Goal: Contribute content: Contribute content

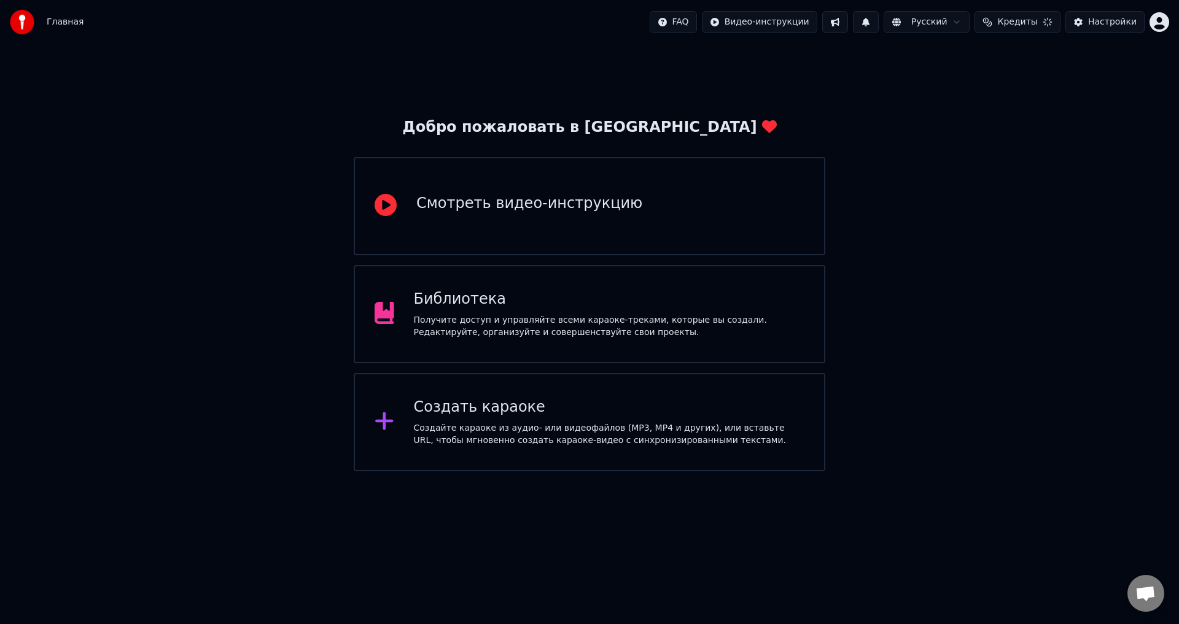
click at [463, 190] on div "Смотреть видео-инструкцию" at bounding box center [589, 206] width 471 height 98
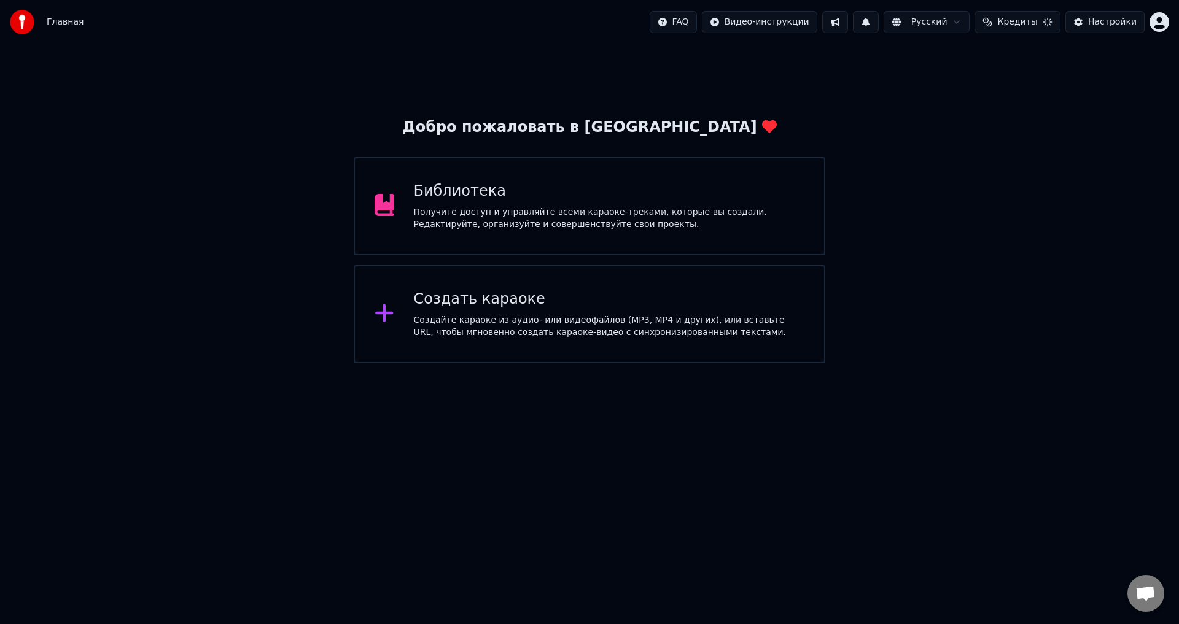
click at [428, 311] on div "Создать караоке Создайте караоке из аудио- или видеофайлов (MP3, MP4 и других),…" at bounding box center [609, 314] width 391 height 49
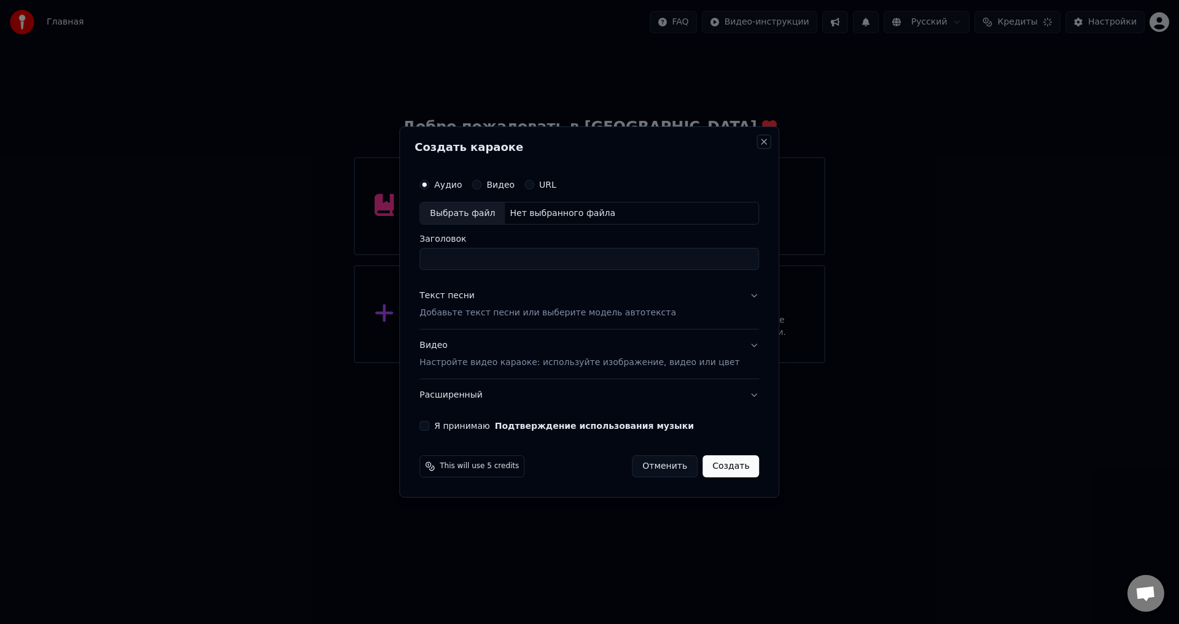
click at [759, 140] on button "Close" at bounding box center [764, 142] width 10 height 10
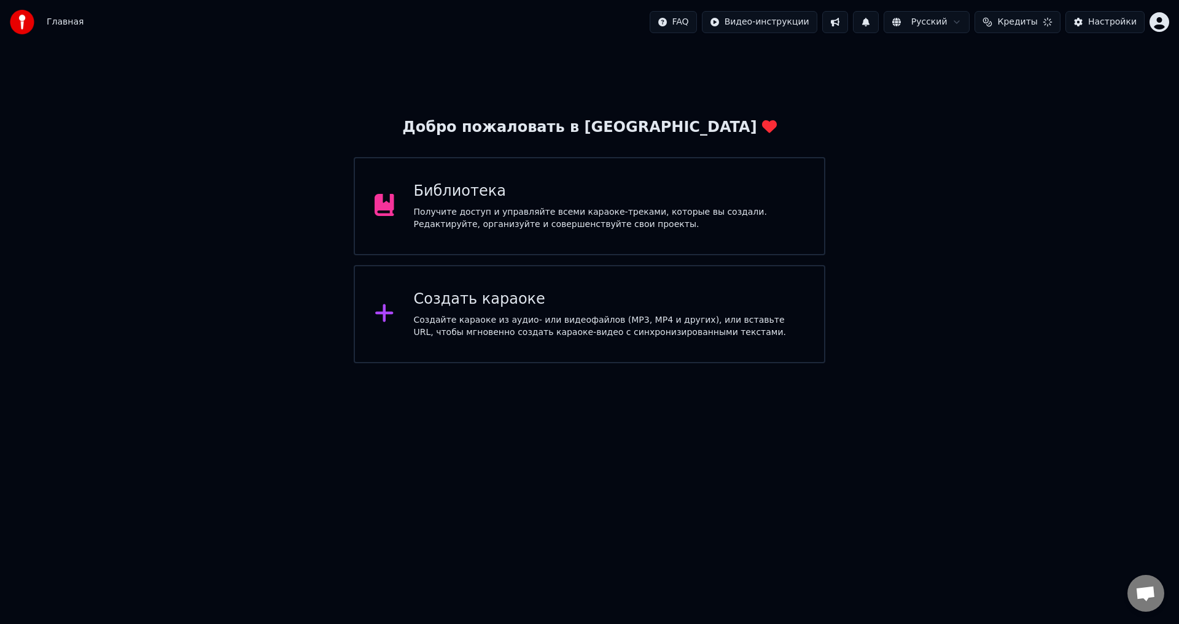
click at [741, 223] on div "Получите доступ и управляйте всеми караоке-треками, которые вы создали. Редакти…" at bounding box center [609, 218] width 391 height 25
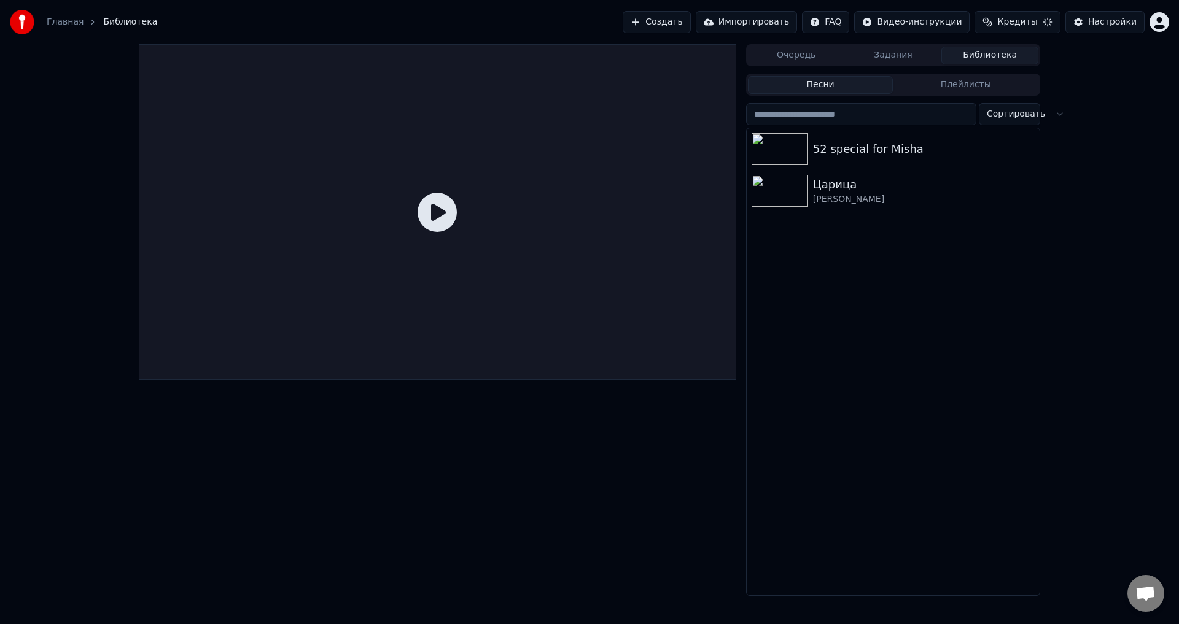
click at [869, 197] on div "[PERSON_NAME]" at bounding box center [924, 199] width 222 height 12
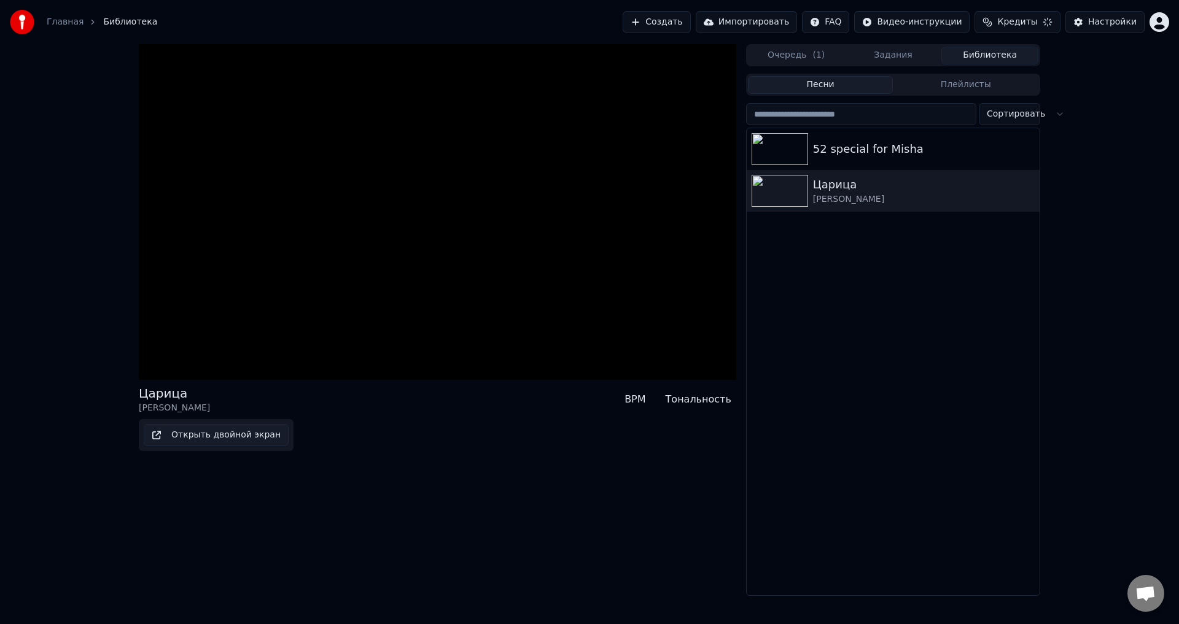
click at [882, 147] on div "52 special for Misha" at bounding box center [924, 149] width 222 height 17
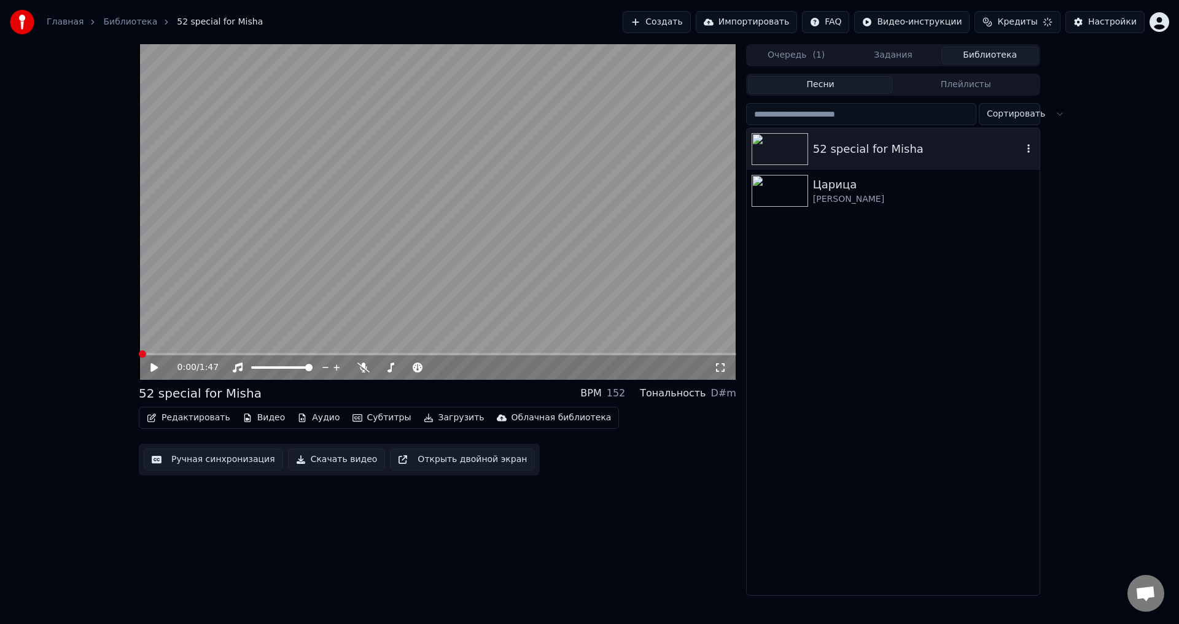
click at [156, 370] on icon at bounding box center [153, 367] width 7 height 9
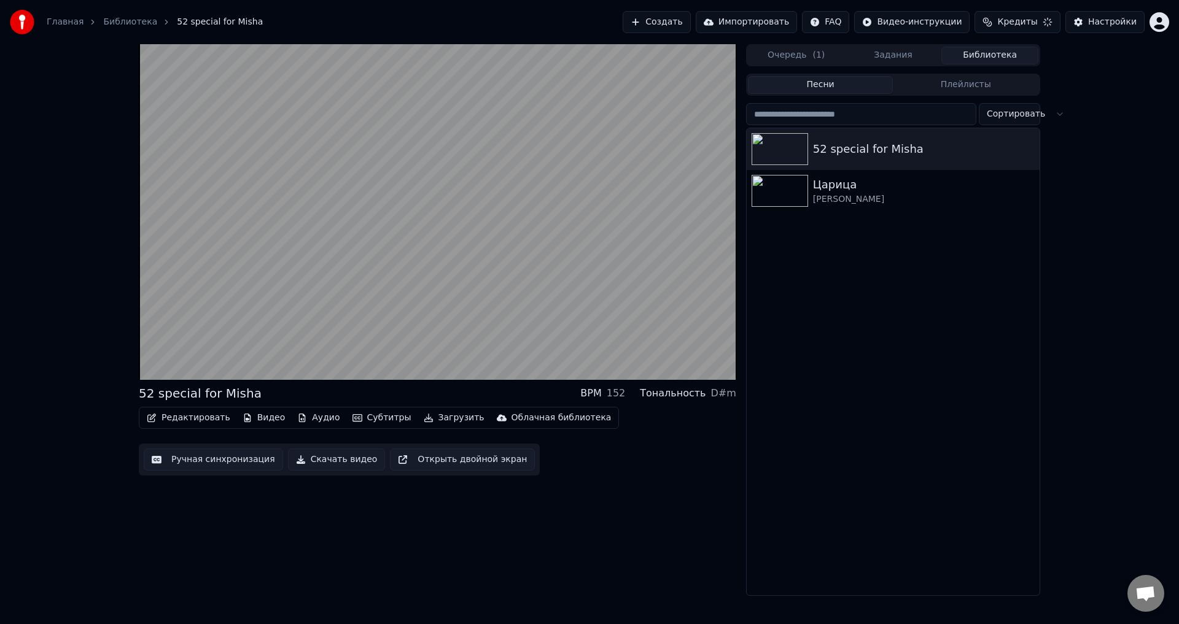
click at [206, 285] on video at bounding box center [437, 212] width 597 height 336
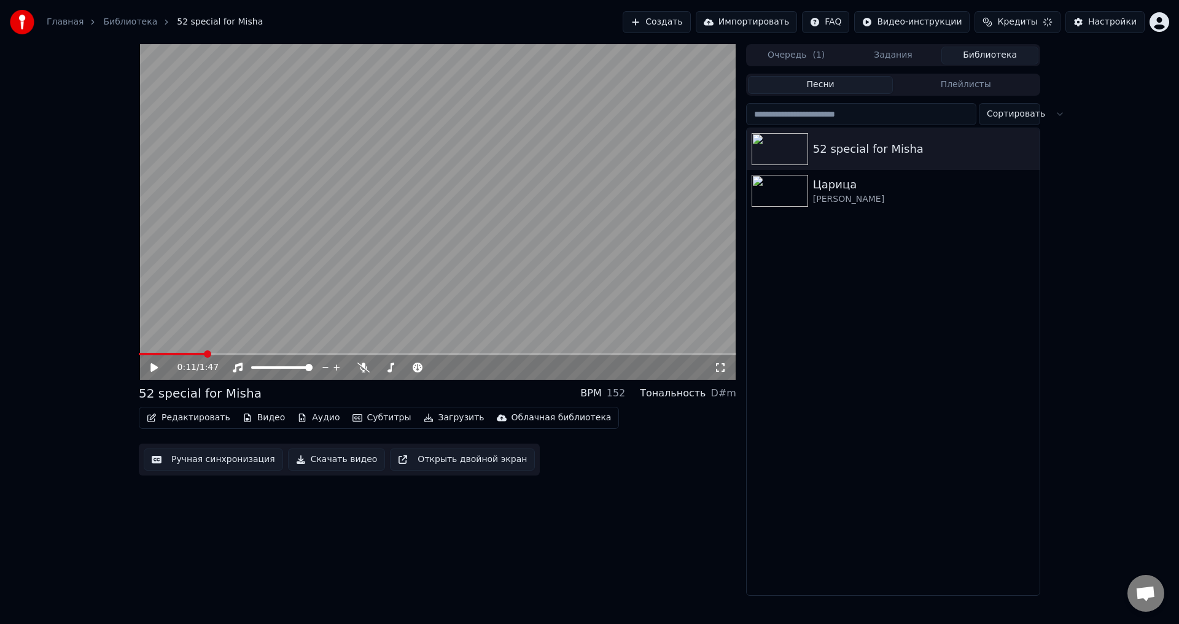
click at [165, 366] on icon at bounding box center [163, 368] width 29 height 10
click at [823, 196] on div "[PERSON_NAME]" at bounding box center [924, 199] width 222 height 12
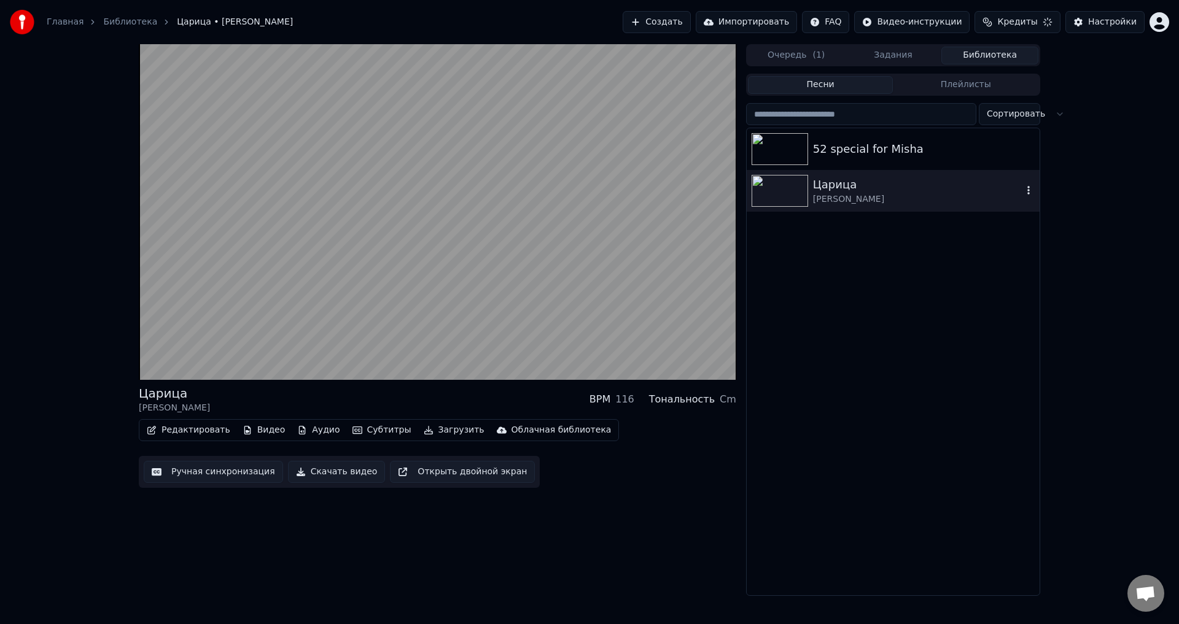
click at [196, 284] on video at bounding box center [437, 212] width 597 height 336
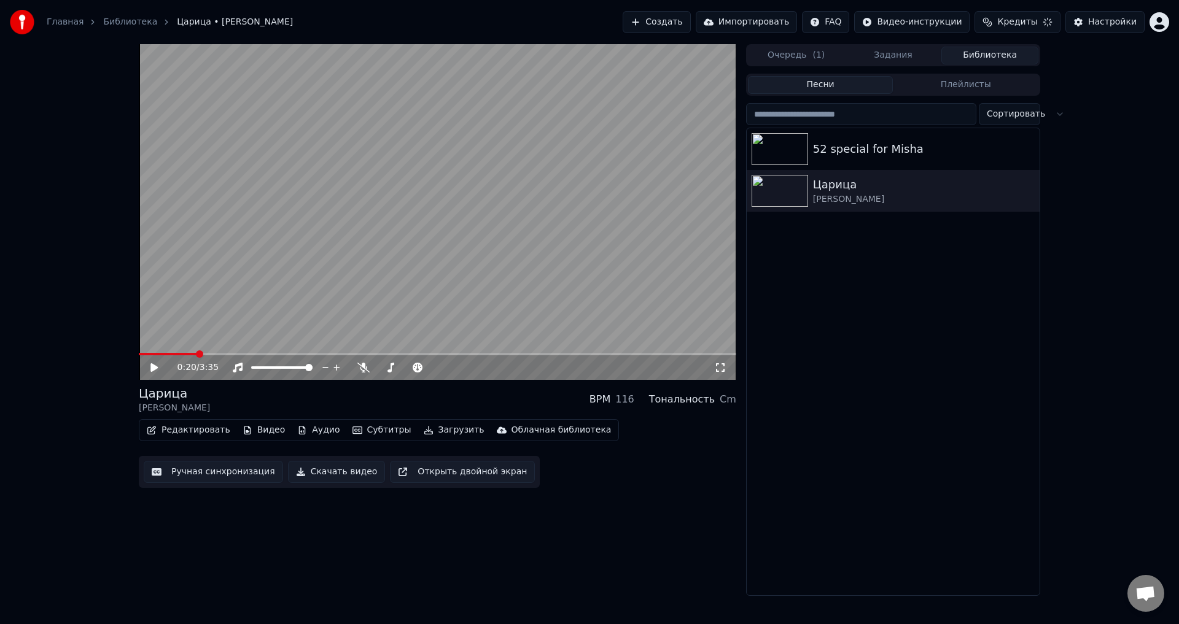
click at [161, 371] on icon at bounding box center [163, 368] width 29 height 10
click at [158, 370] on icon at bounding box center [163, 368] width 29 height 10
click at [820, 148] on div "52 special for Misha" at bounding box center [924, 149] width 222 height 17
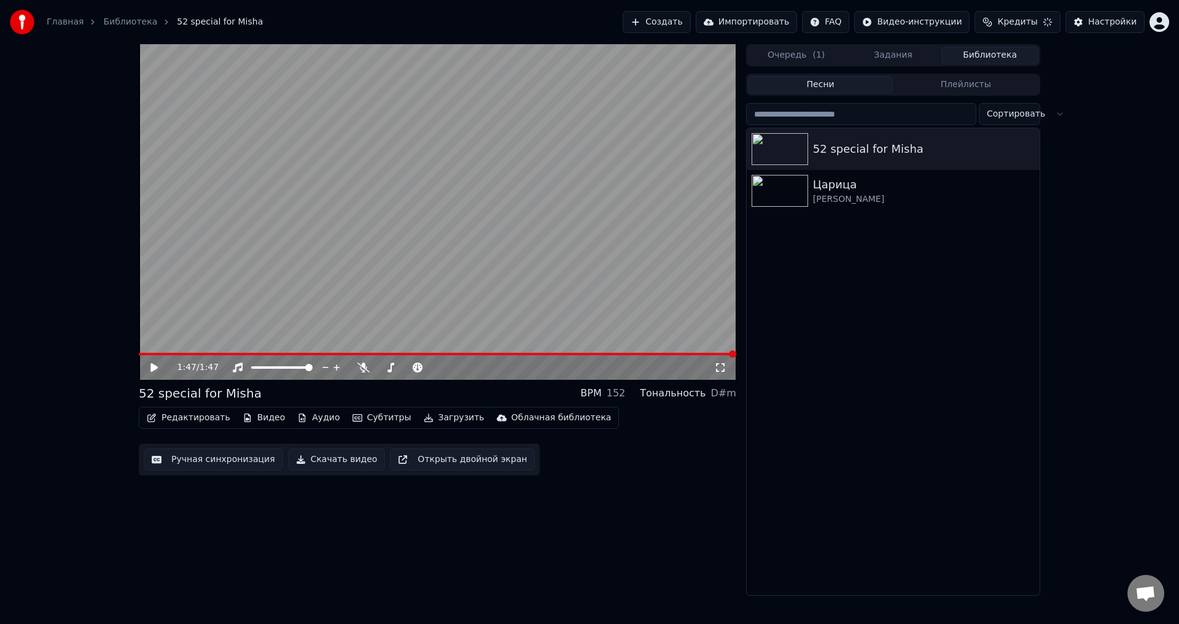
click at [151, 363] on icon at bounding box center [163, 368] width 29 height 10
click at [366, 366] on icon at bounding box center [363, 368] width 12 height 10
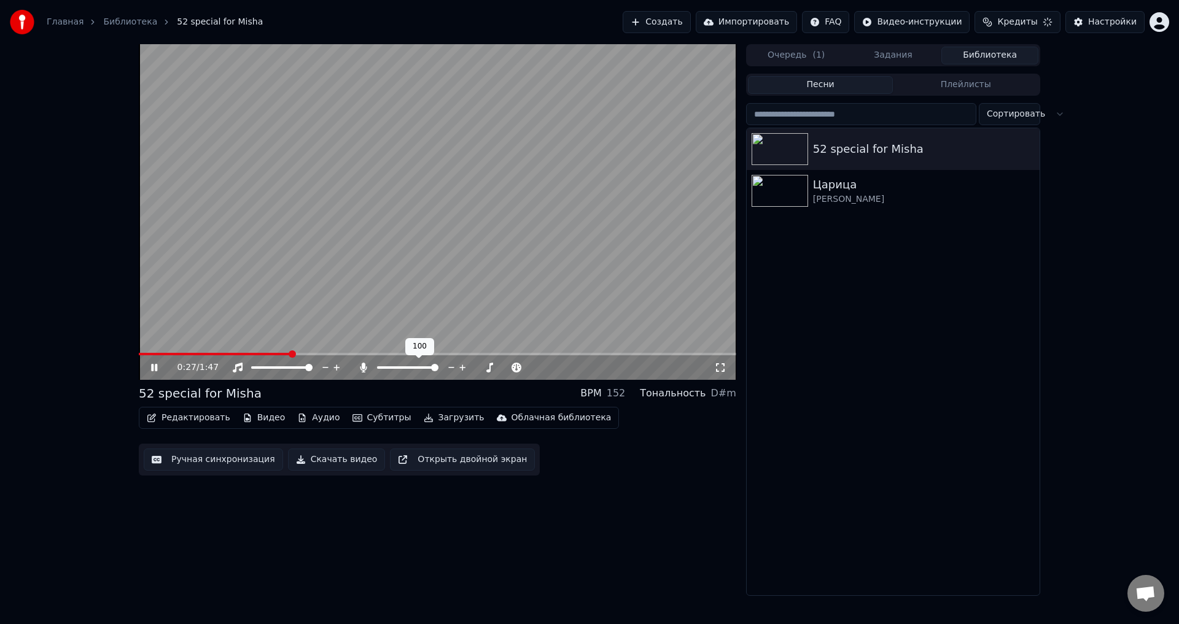
click at [370, 369] on div at bounding box center [419, 368] width 99 height 12
click at [370, 366] on div at bounding box center [419, 368] width 99 height 12
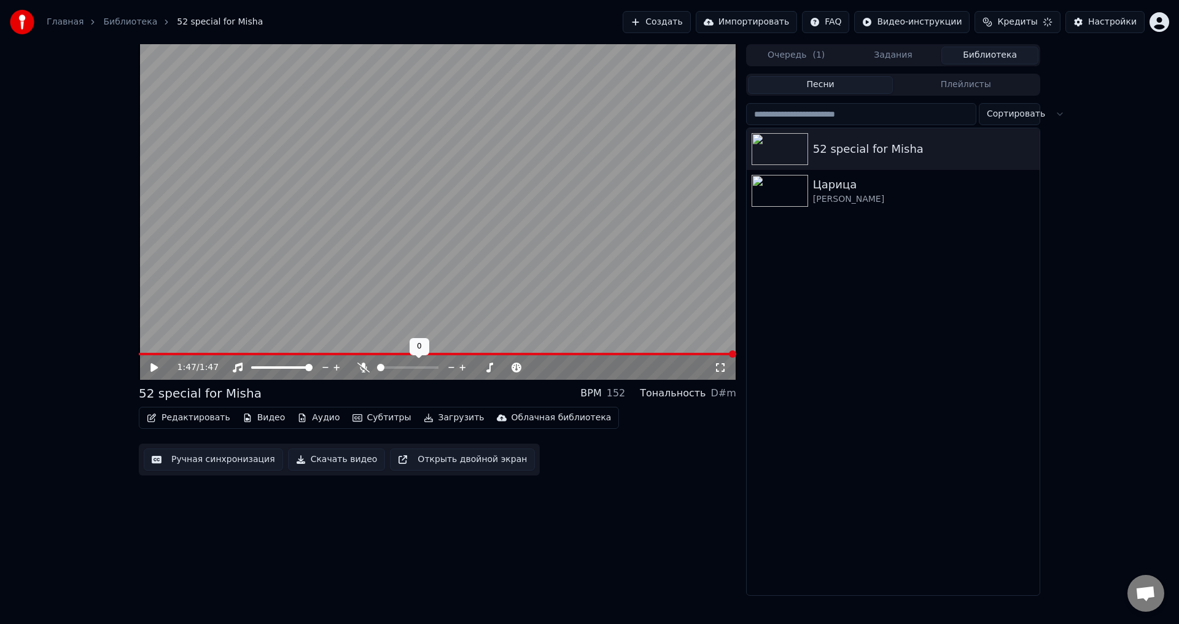
click at [155, 375] on div "1:47 / 1:47" at bounding box center [437, 367] width 597 height 25
click at [161, 371] on icon at bounding box center [163, 368] width 29 height 10
click at [164, 366] on icon at bounding box center [163, 368] width 29 height 10
click at [394, 363] on icon at bounding box center [390, 368] width 12 height 10
click at [395, 371] on icon at bounding box center [390, 368] width 12 height 10
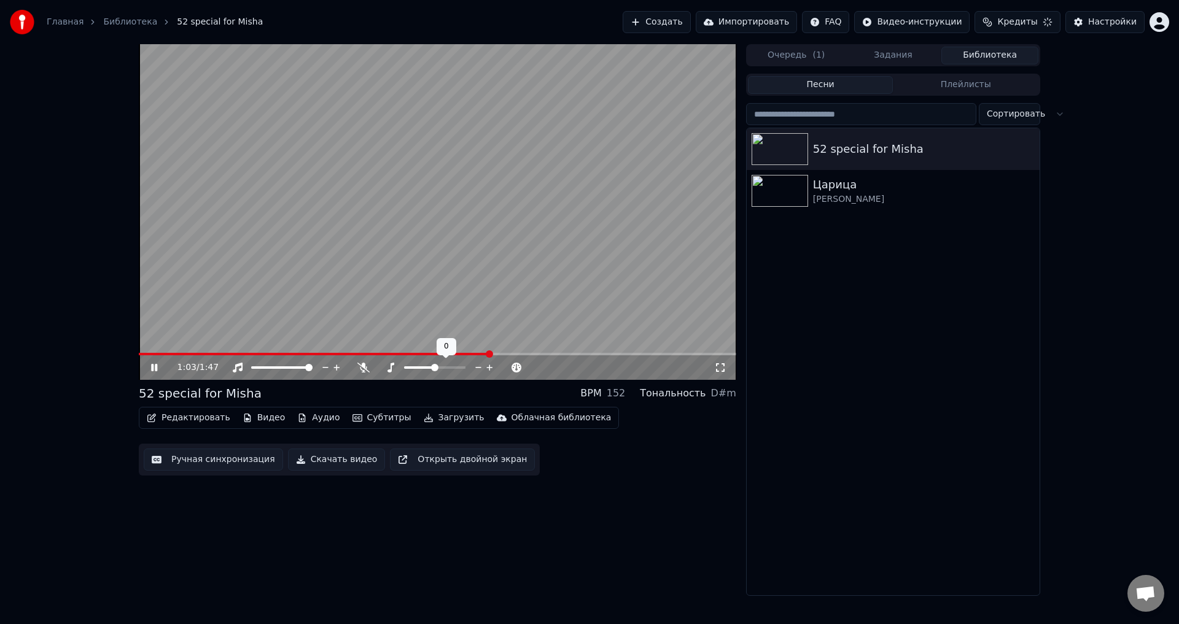
click at [397, 366] on div at bounding box center [446, 368] width 99 height 12
click at [393, 365] on icon at bounding box center [390, 368] width 7 height 10
click at [389, 369] on icon at bounding box center [390, 368] width 12 height 10
click at [521, 366] on icon at bounding box center [516, 368] width 10 height 10
click at [154, 370] on icon at bounding box center [153, 367] width 7 height 9
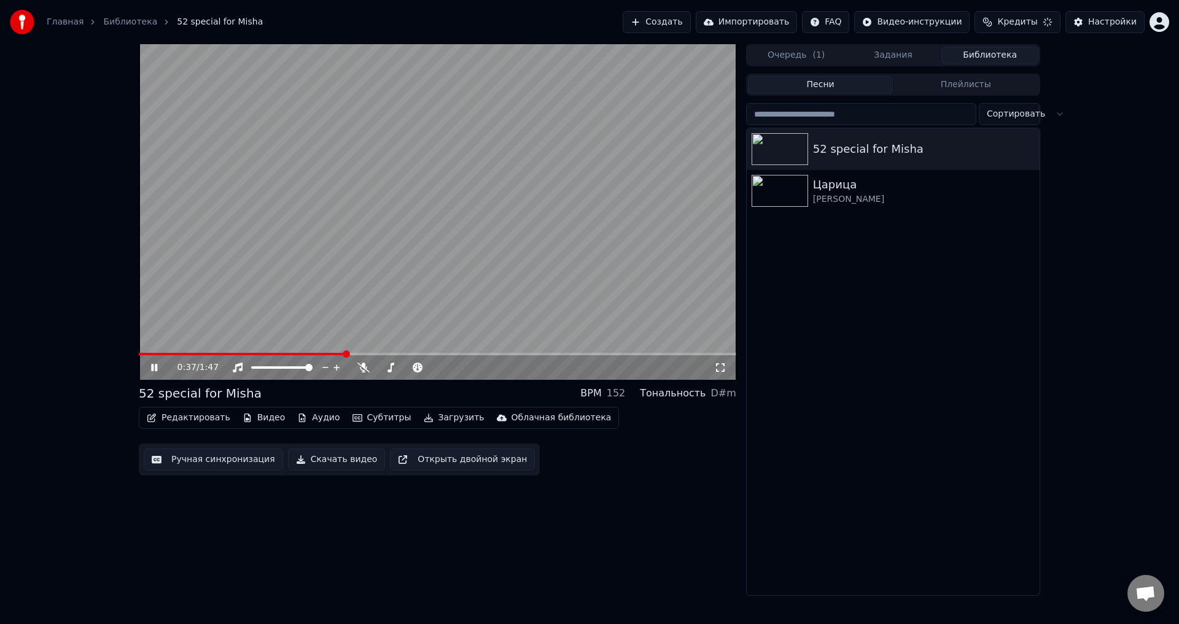
click at [903, 53] on button "Задания" at bounding box center [893, 56] width 97 height 18
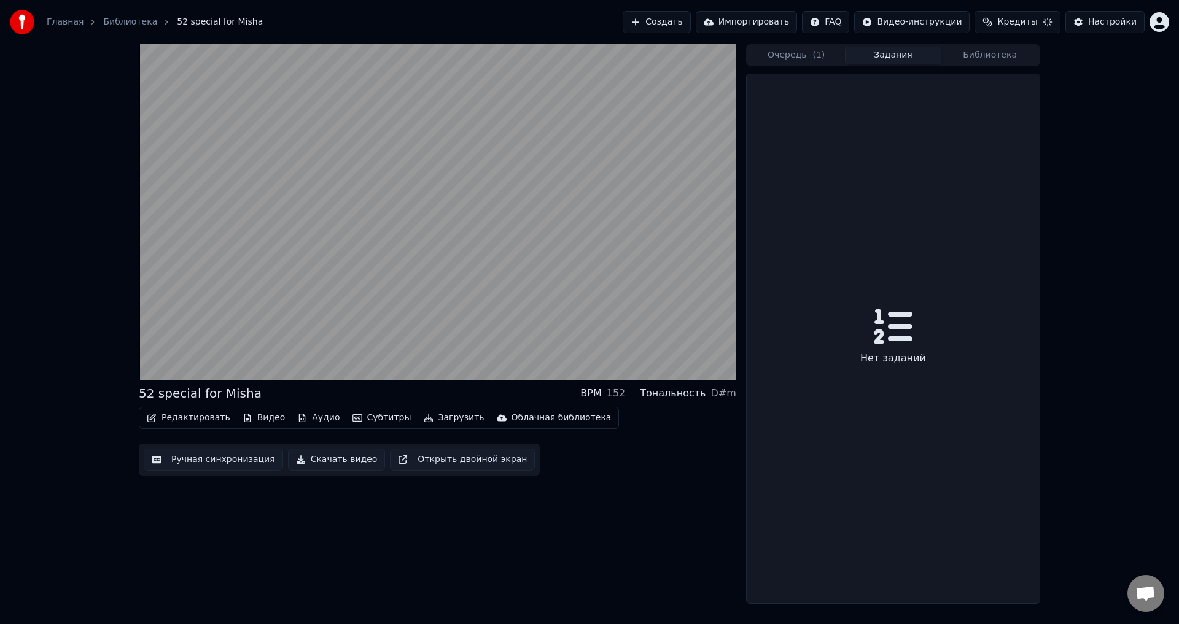
click at [793, 52] on button "Очередь ( 1 )" at bounding box center [796, 56] width 97 height 18
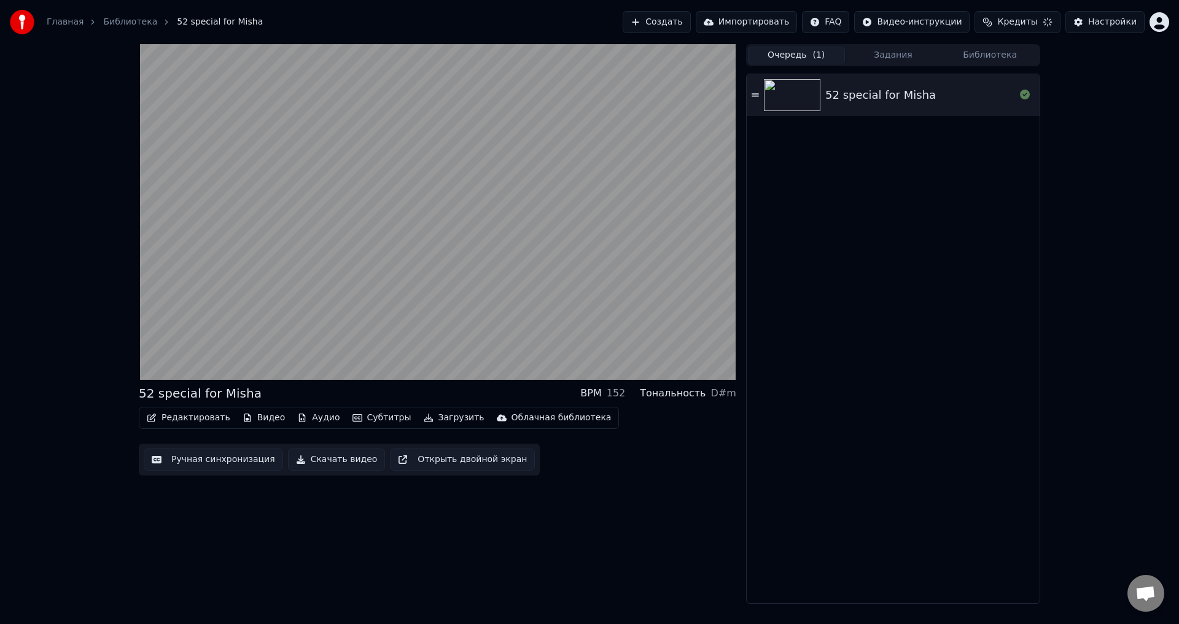
click at [681, 23] on button "Создать" at bounding box center [656, 22] width 68 height 22
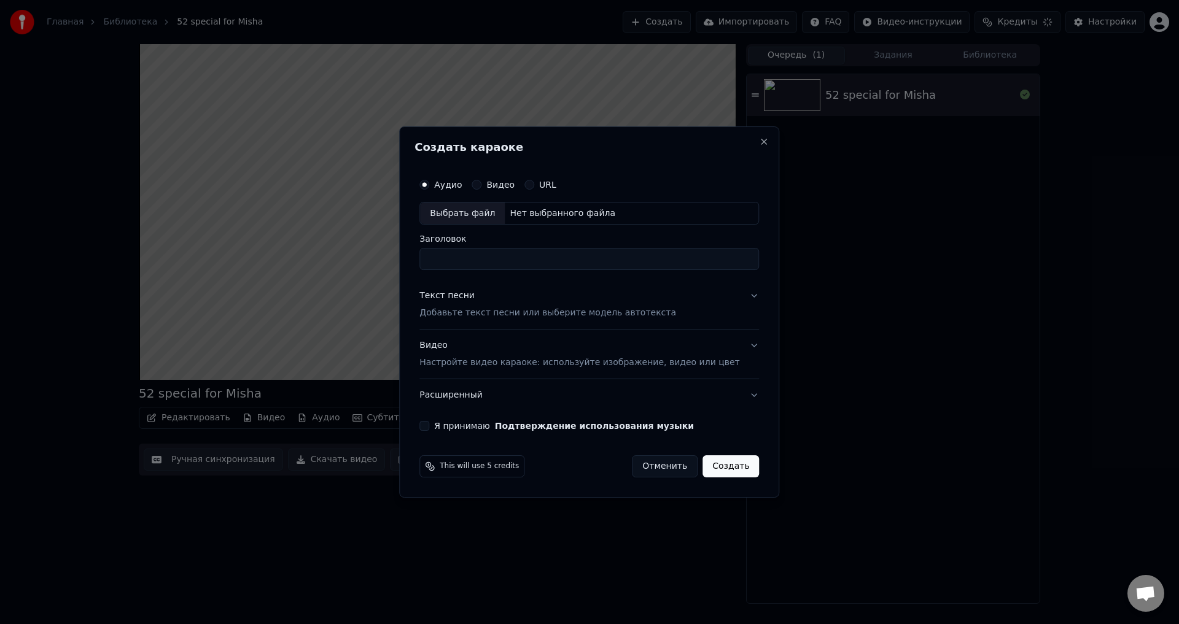
click at [543, 262] on input "Заголовок" at bounding box center [588, 260] width 339 height 22
click at [481, 184] on button "Видео" at bounding box center [476, 185] width 10 height 10
click at [556, 184] on label "URL" at bounding box center [547, 184] width 17 height 9
click at [534, 184] on button "URL" at bounding box center [529, 185] width 10 height 10
click at [429, 182] on button "Аудио" at bounding box center [424, 184] width 10 height 10
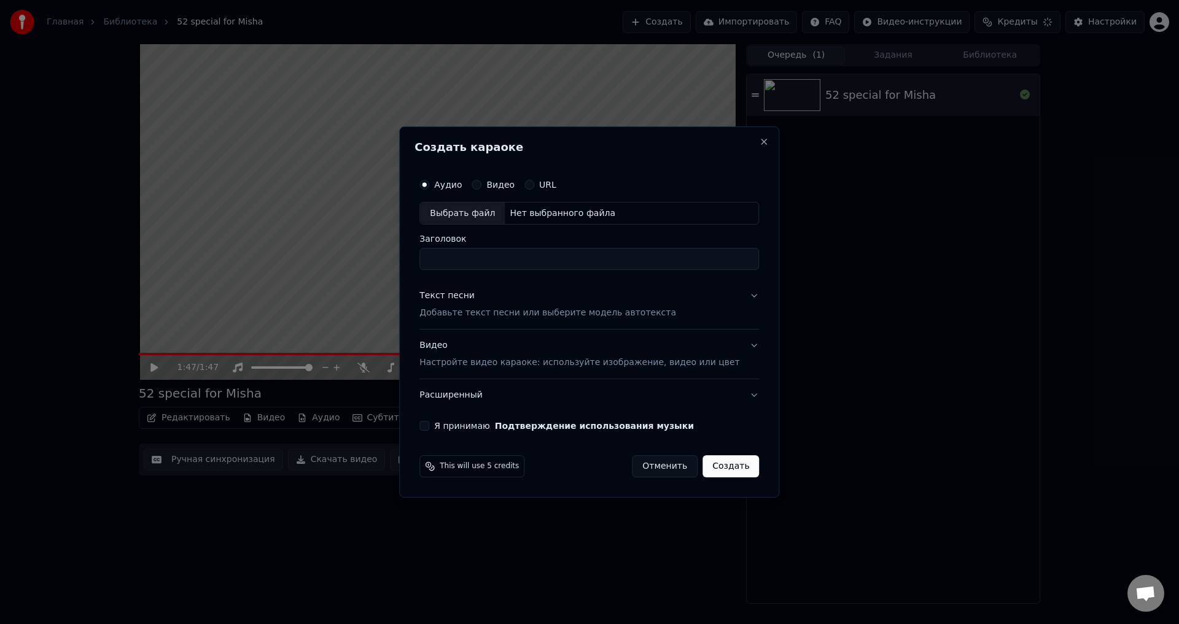
click at [250, 311] on div at bounding box center [589, 312] width 1179 height 624
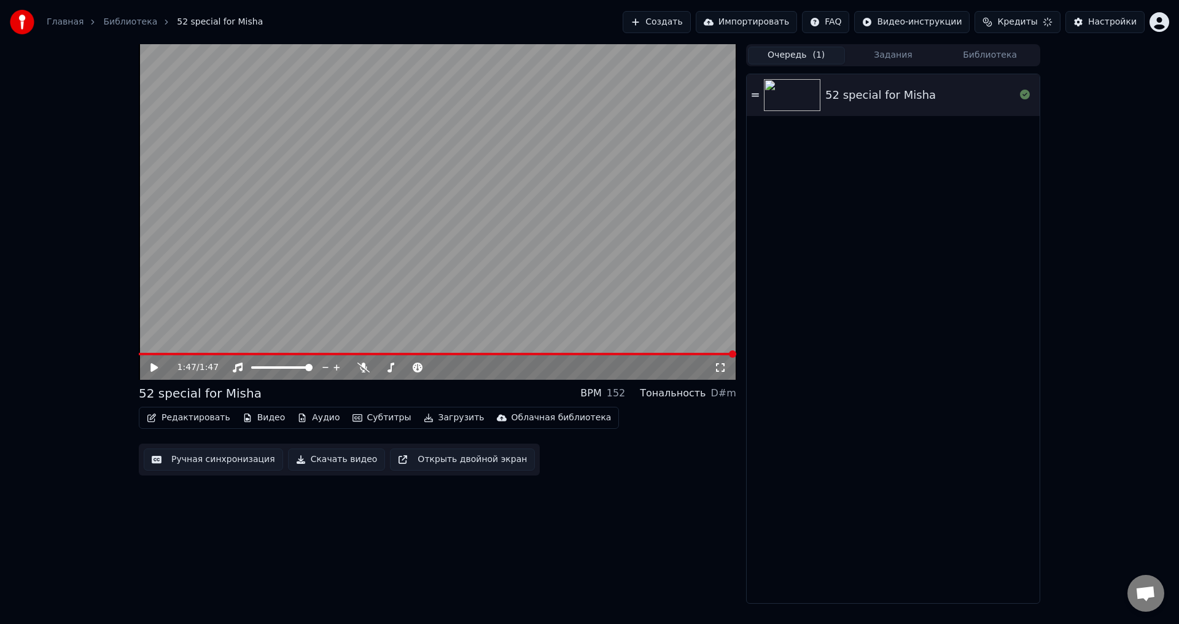
click at [166, 364] on icon at bounding box center [163, 368] width 29 height 10
click at [145, 373] on div "1:47 / 1:47" at bounding box center [437, 368] width 587 height 12
click at [157, 367] on icon at bounding box center [153, 367] width 7 height 9
click at [165, 366] on icon at bounding box center [163, 368] width 29 height 10
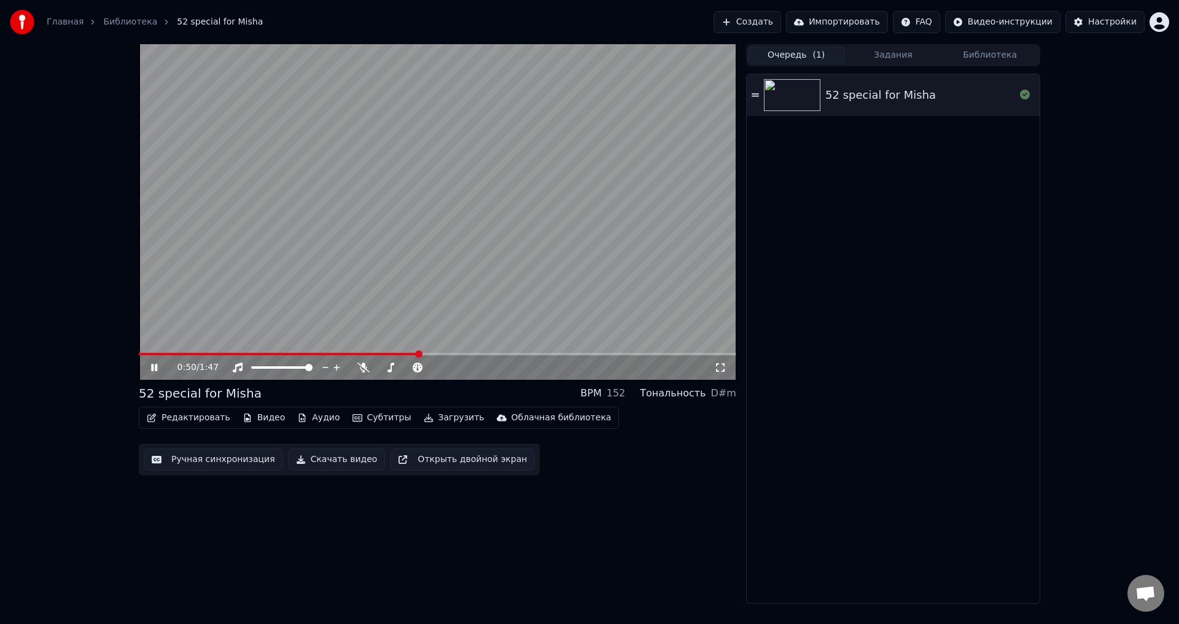
click at [419, 368] on icon at bounding box center [418, 368] width 10 height 10
click at [411, 370] on icon at bounding box center [417, 368] width 12 height 10
click at [772, 27] on button "Создать" at bounding box center [747, 22] width 68 height 22
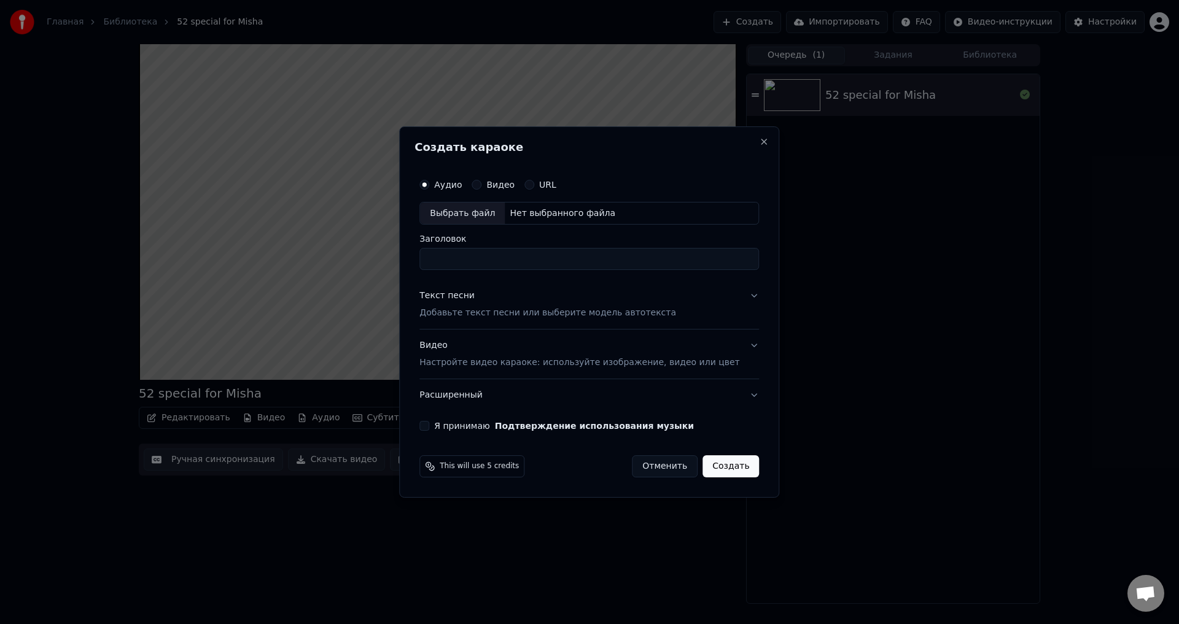
click at [673, 254] on input "Заголовок" at bounding box center [588, 260] width 339 height 22
click at [689, 259] on input "Заголовок" at bounding box center [588, 260] width 339 height 22
click at [691, 263] on input "Заголовок" at bounding box center [588, 260] width 339 height 22
type input "*"
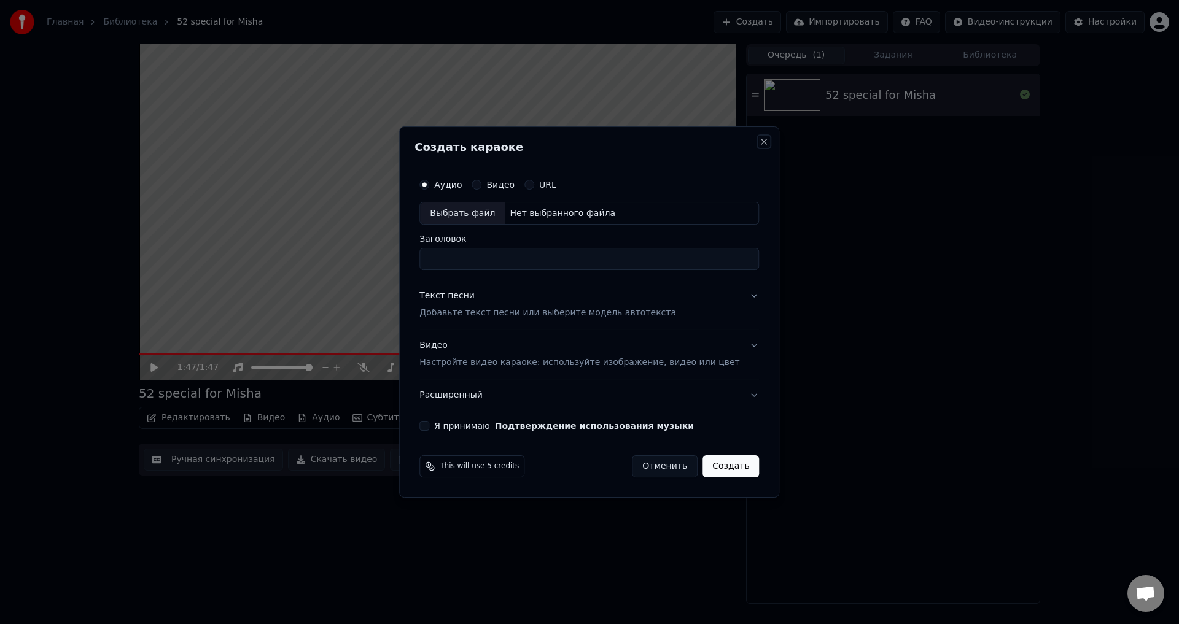
click at [759, 145] on button "Close" at bounding box center [764, 142] width 10 height 10
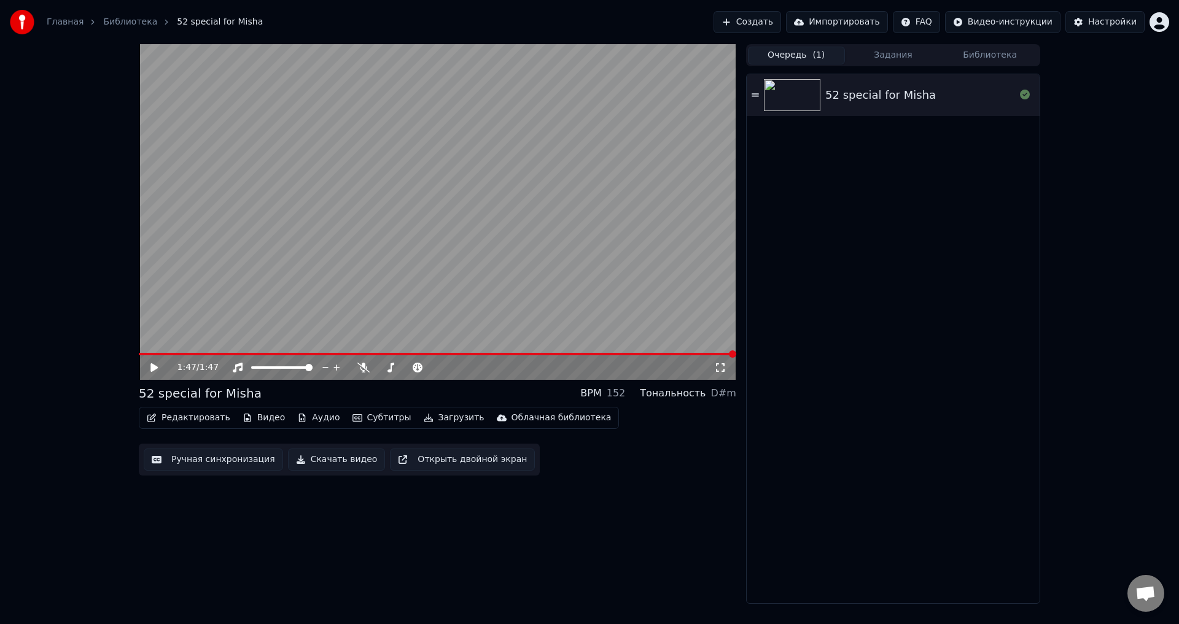
click at [1107, 0] on div "Главная Библиотека 52 special for Misha Создать Импортировать FAQ Видео-инструк…" at bounding box center [589, 22] width 1179 height 44
click at [160, 370] on icon at bounding box center [163, 368] width 29 height 10
click at [392, 368] on icon at bounding box center [390, 368] width 12 height 10
click at [363, 367] on icon at bounding box center [363, 368] width 12 height 10
click at [160, 361] on div "1:47 / 1:47" at bounding box center [437, 367] width 597 height 25
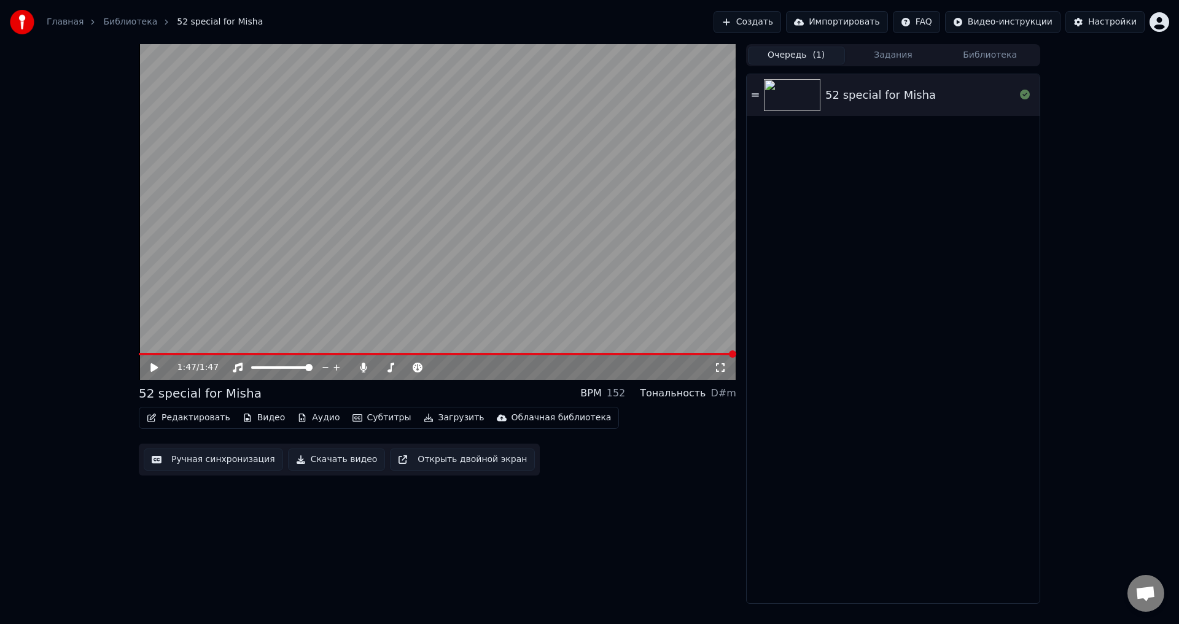
click at [159, 365] on icon at bounding box center [163, 368] width 29 height 10
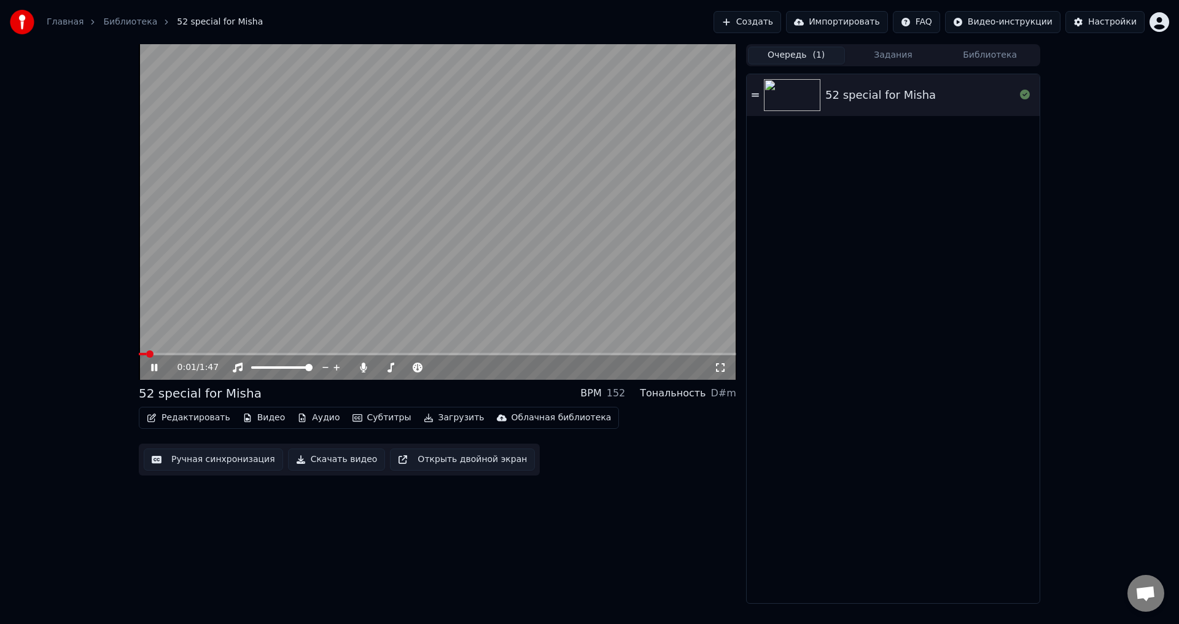
click at [362, 367] on icon at bounding box center [363, 368] width 7 height 10
click at [781, 23] on button "Создать" at bounding box center [747, 22] width 68 height 22
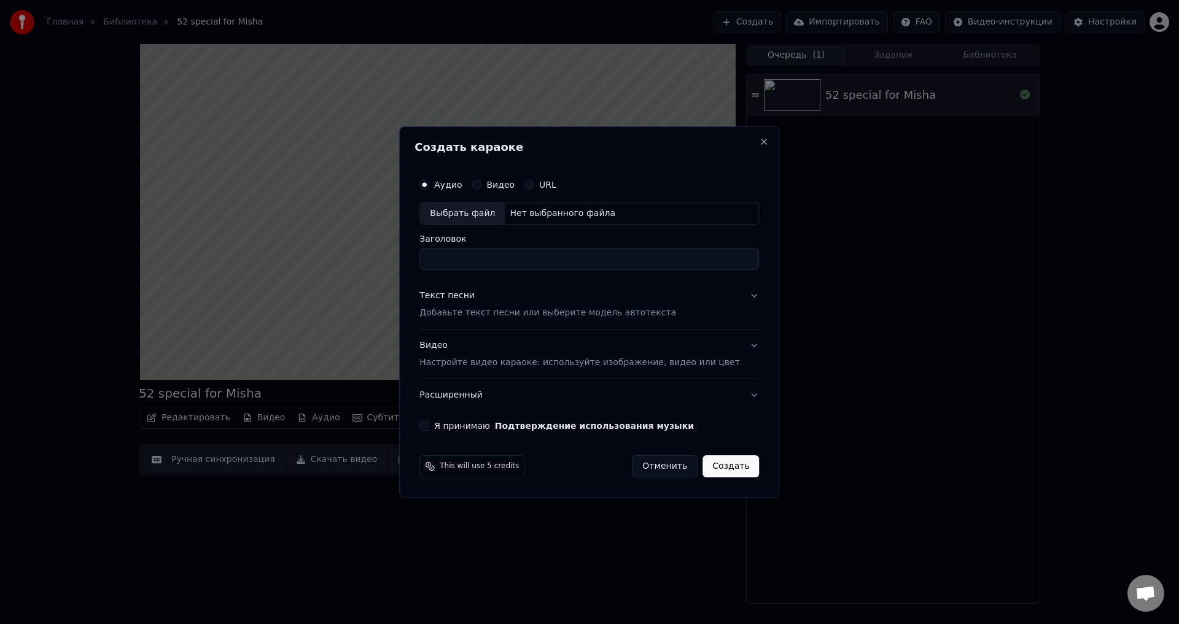
click at [735, 297] on button "Текст песни Добавьте текст песни или выберите модель автотекста" at bounding box center [588, 305] width 339 height 49
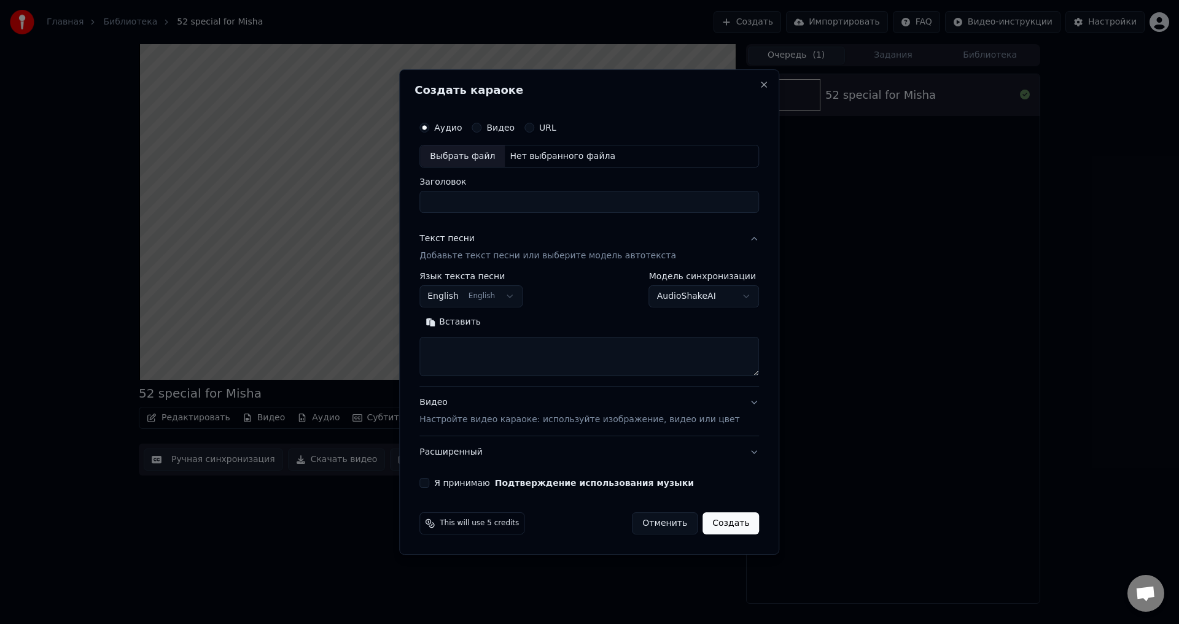
click at [649, 354] on textarea at bounding box center [588, 357] width 339 height 39
click at [731, 96] on div "Создать караоке" at bounding box center [588, 93] width 349 height 16
click at [759, 88] on button "Close" at bounding box center [764, 85] width 10 height 10
select select
